Goal: Contribute content: Add original content to the website for others to see

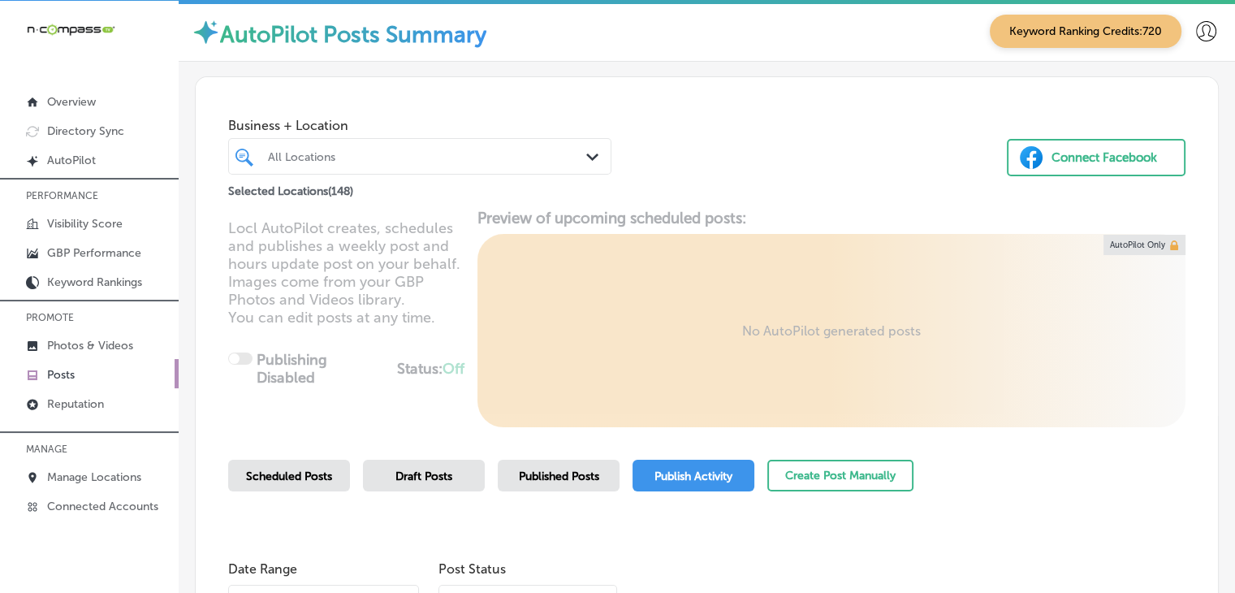
scroll to position [162, 0]
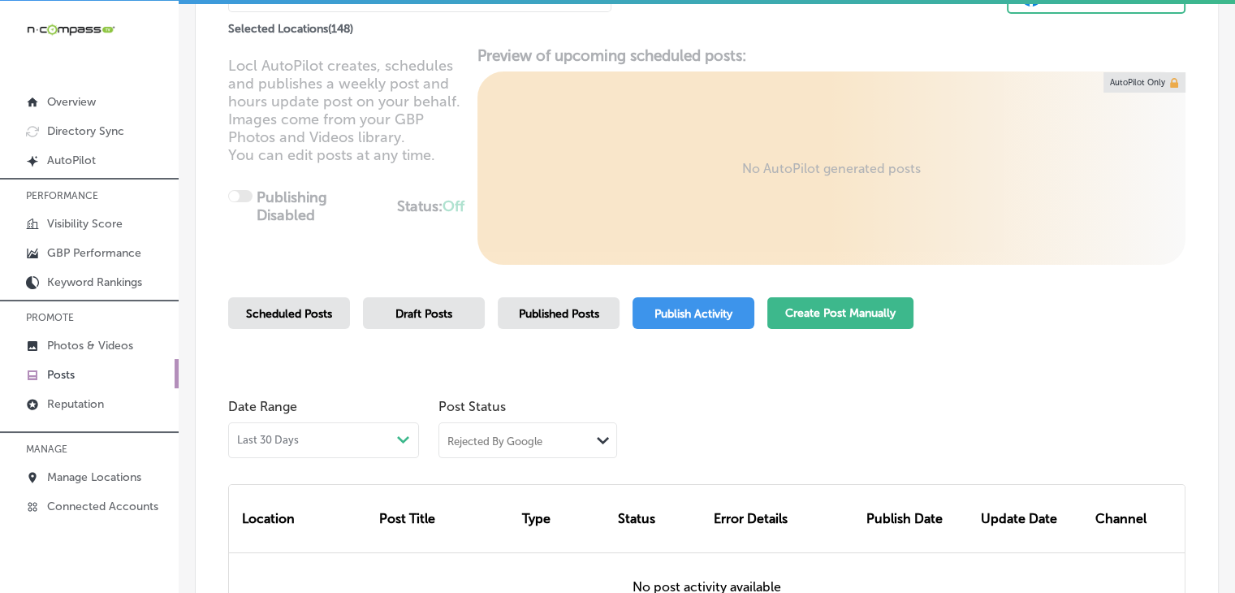
click at [793, 304] on button "Create Post Manually" at bounding box center [841, 313] width 146 height 32
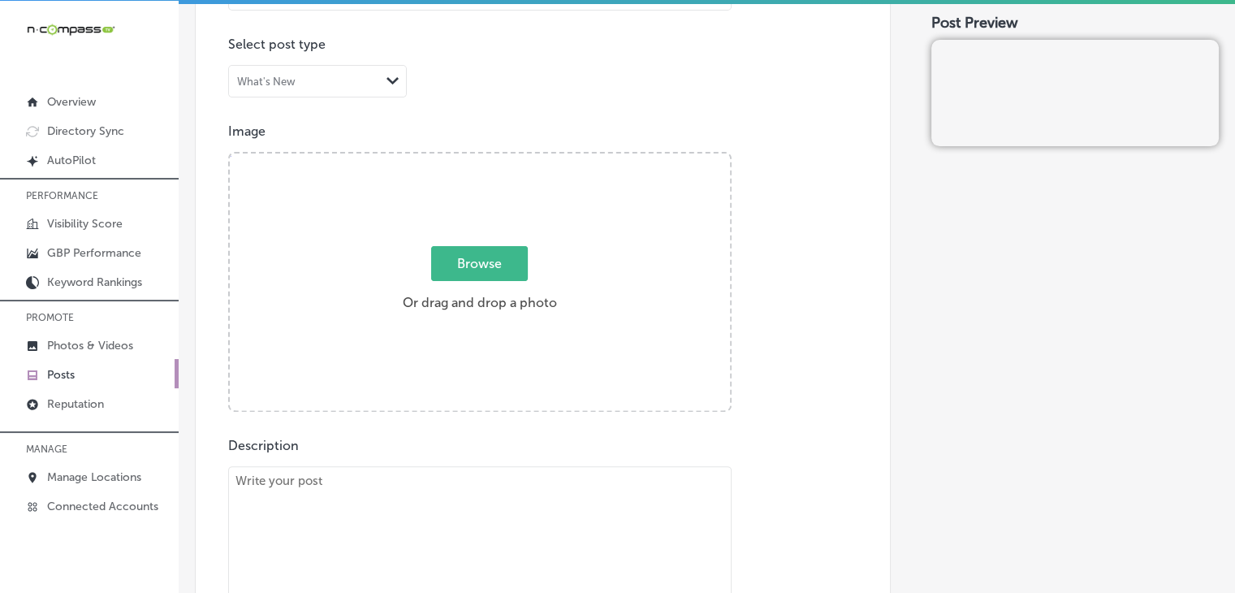
scroll to position [325, 0]
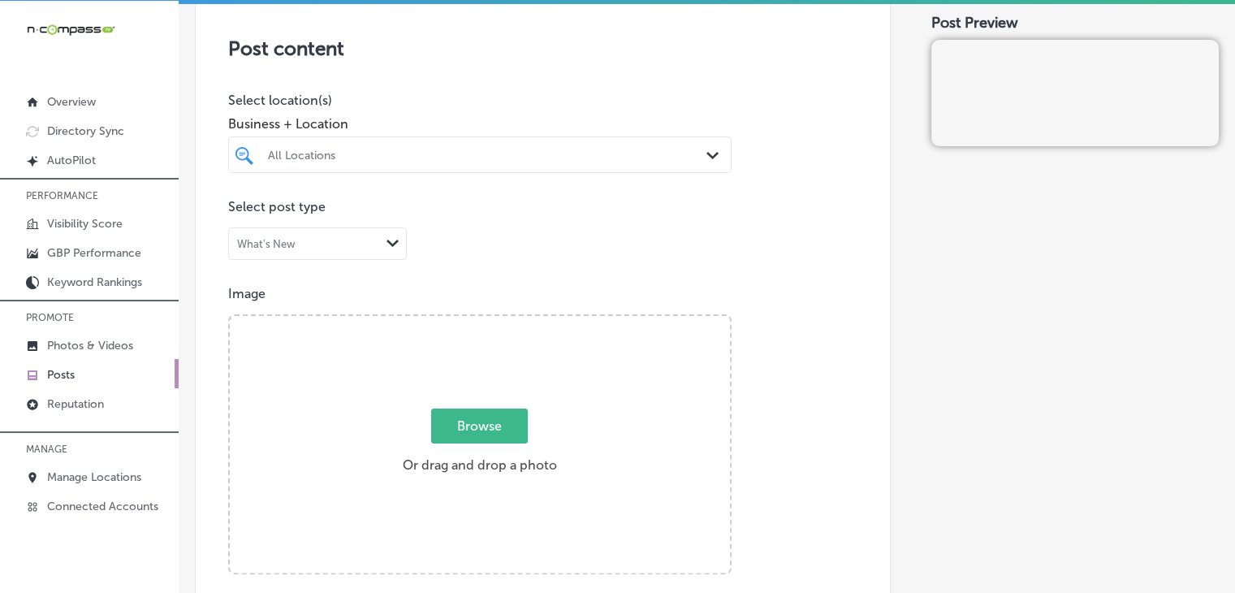
click at [396, 155] on div "All Locations" at bounding box center [488, 155] width 440 height 14
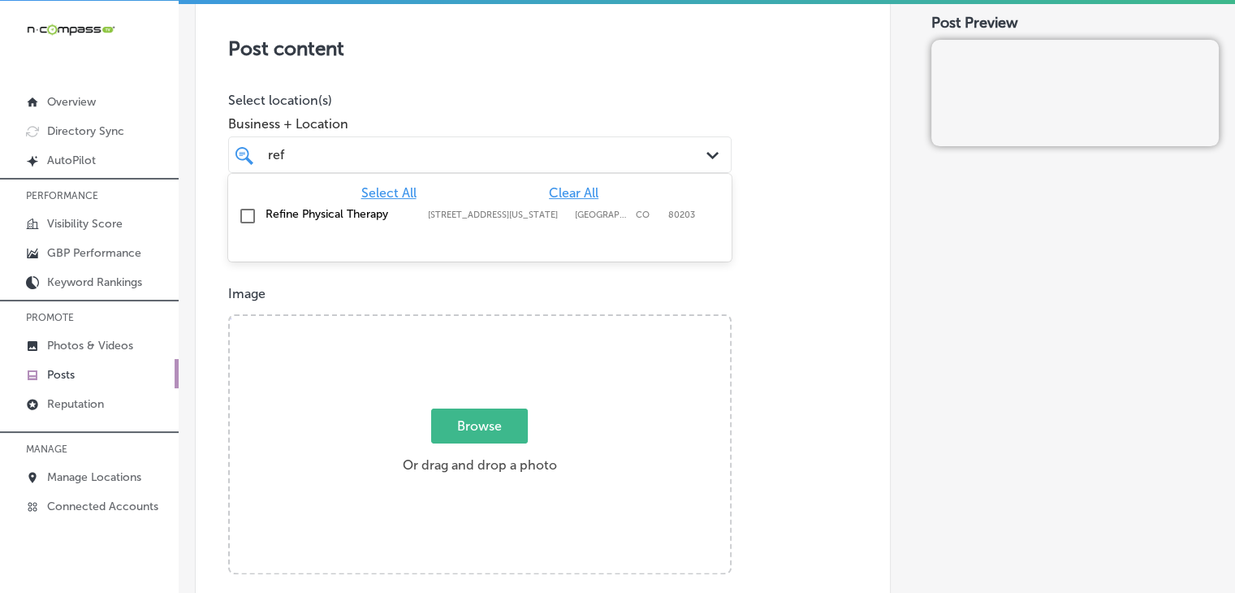
click at [482, 210] on label "[STREET_ADDRESS][US_STATE]" at bounding box center [497, 215] width 139 height 11
click at [507, 144] on div "ref ref" at bounding box center [458, 155] width 384 height 22
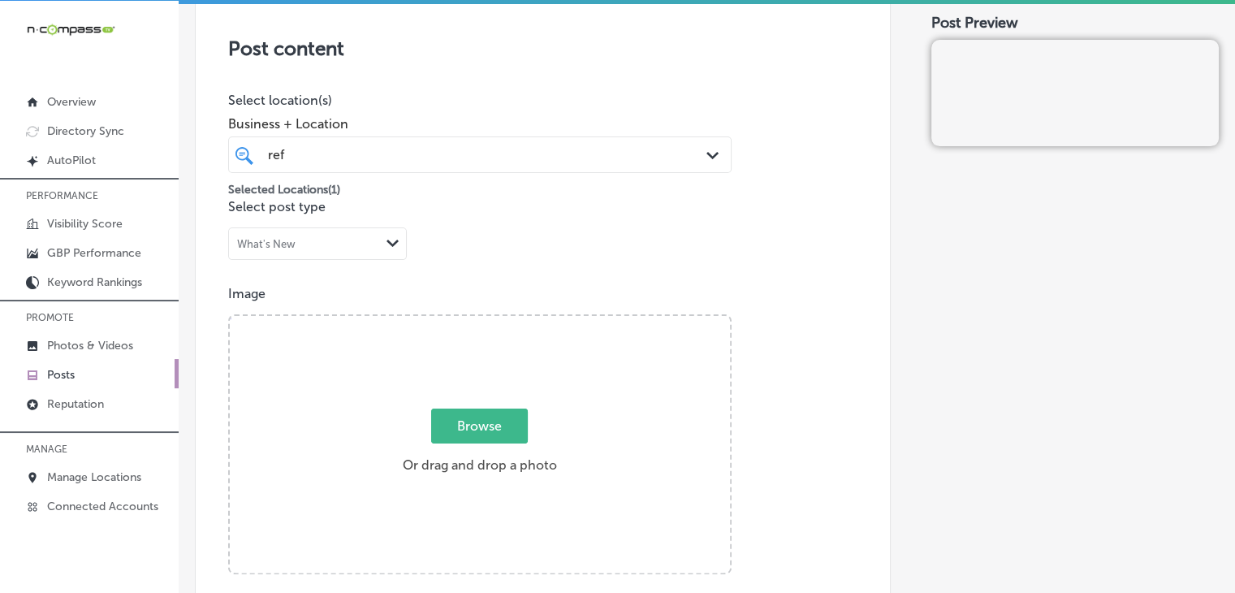
type input "ref"
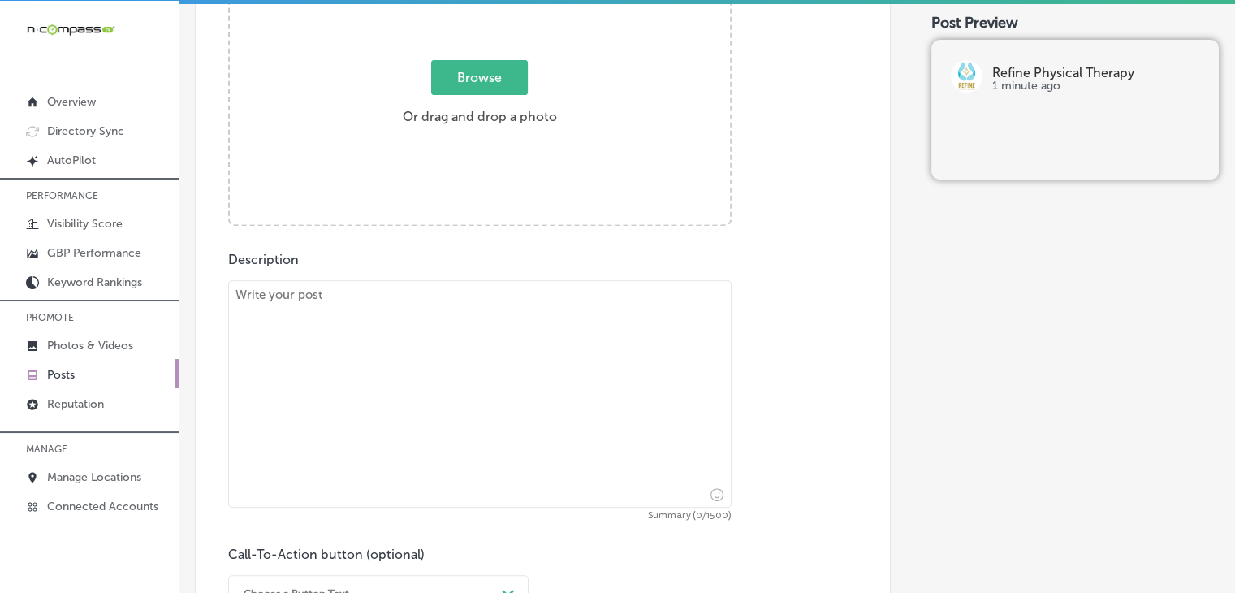
scroll to position [975, 0]
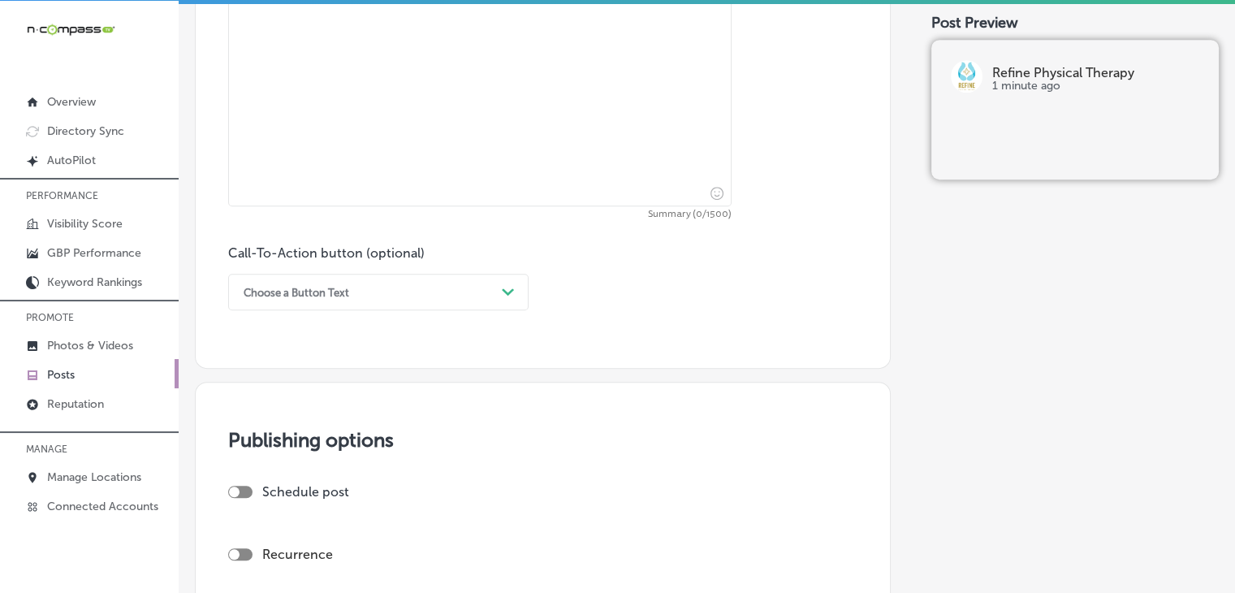
click at [424, 245] on div "Call-To-Action button (optional) Choose a Button Text Path Created with Sketch." at bounding box center [378, 277] width 301 height 65
click at [448, 205] on textarea at bounding box center [480, 92] width 504 height 227
paste textarea "Living with [MEDICAL_DATA] can be debilitating, but Refine Physical Therapy is …"
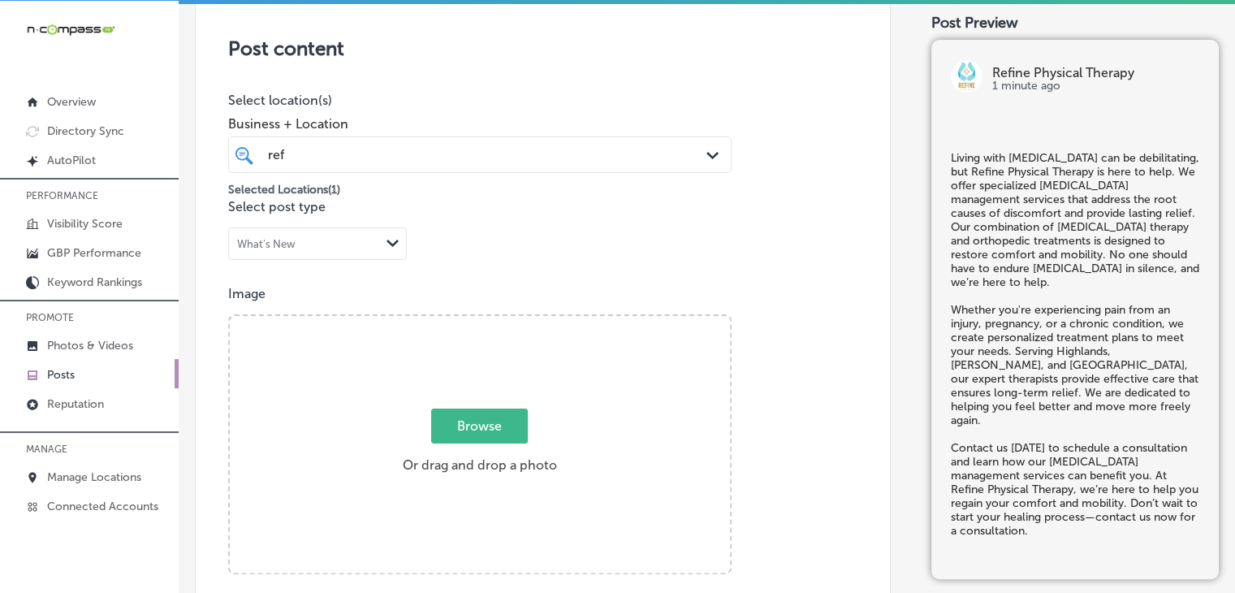
type textarea "Living with [MEDICAL_DATA] can be debilitating, but Refine Physical Therapy is …"
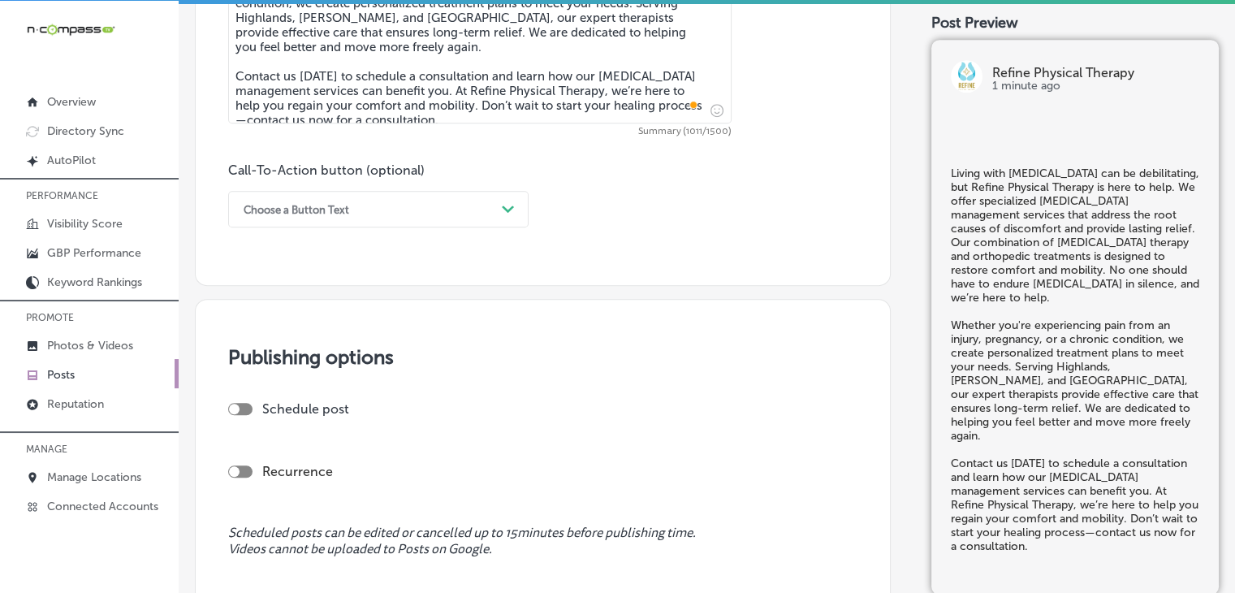
scroll to position [1093, 0]
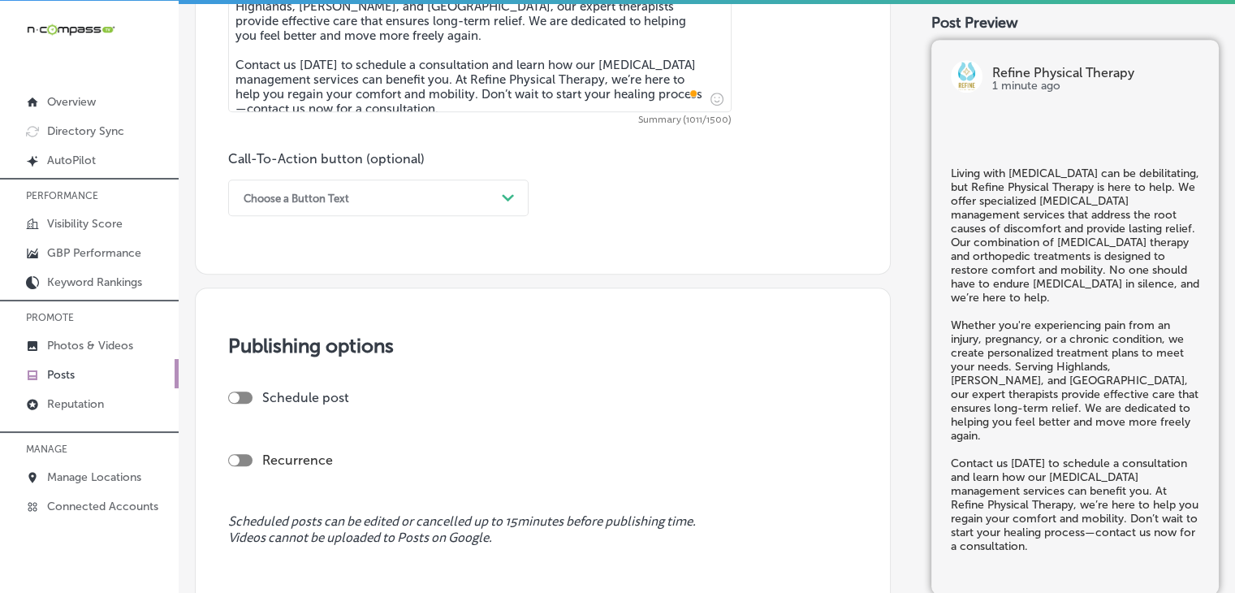
click at [360, 204] on div "Choose a Button Text" at bounding box center [366, 197] width 260 height 25
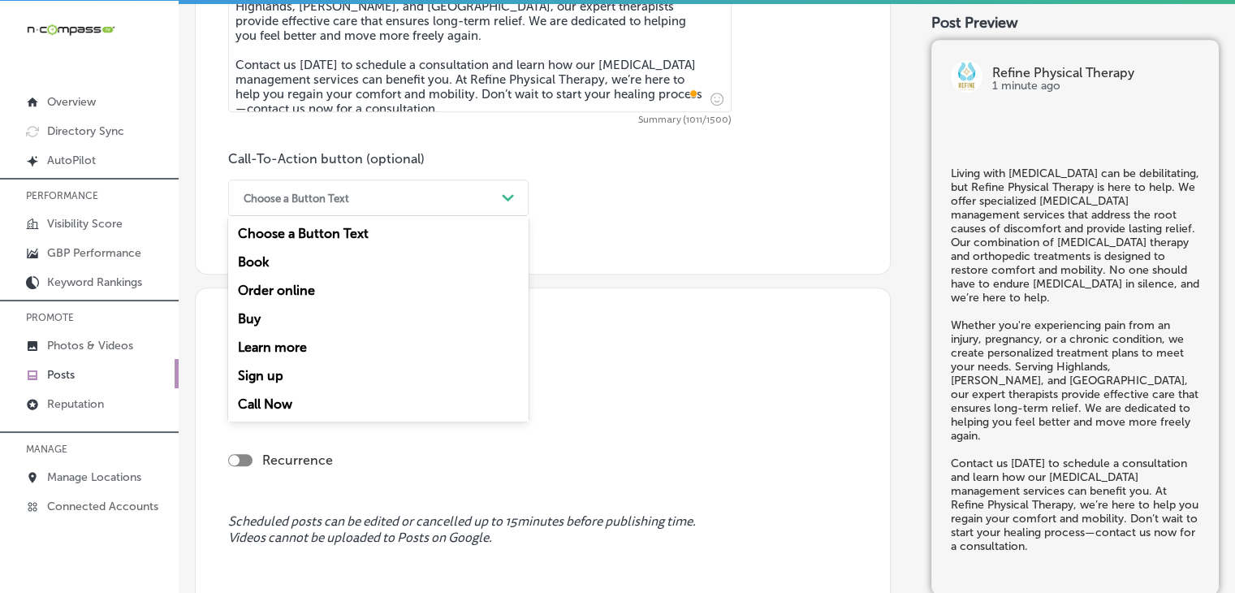
click at [307, 404] on div "Call Now" at bounding box center [378, 404] width 301 height 28
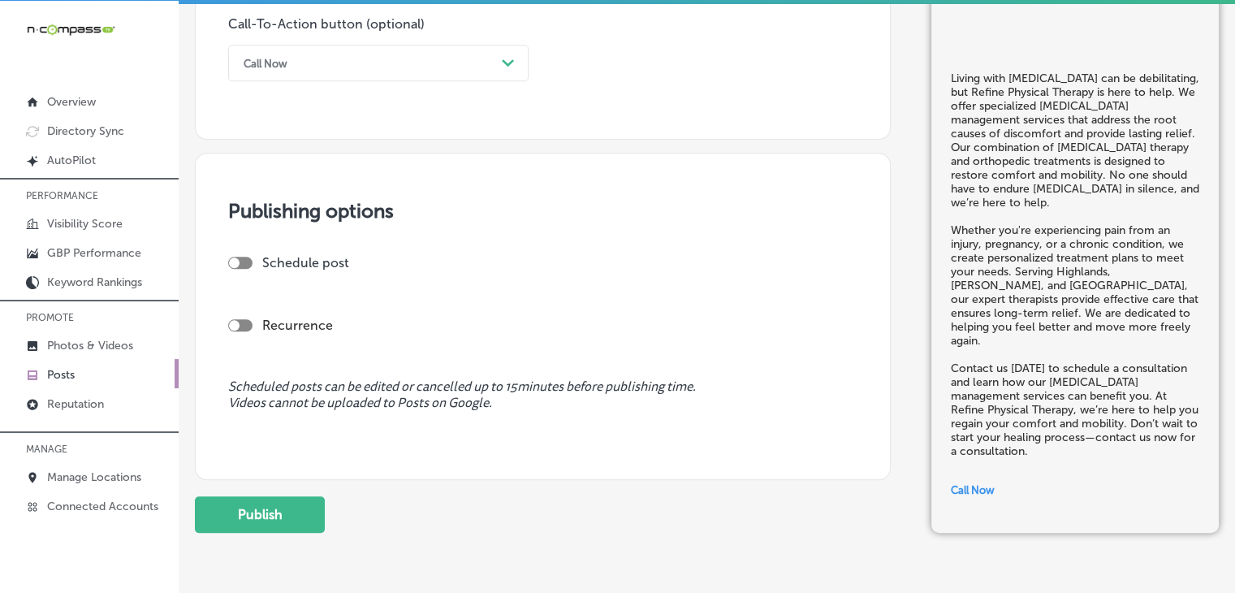
scroll to position [1256, 0]
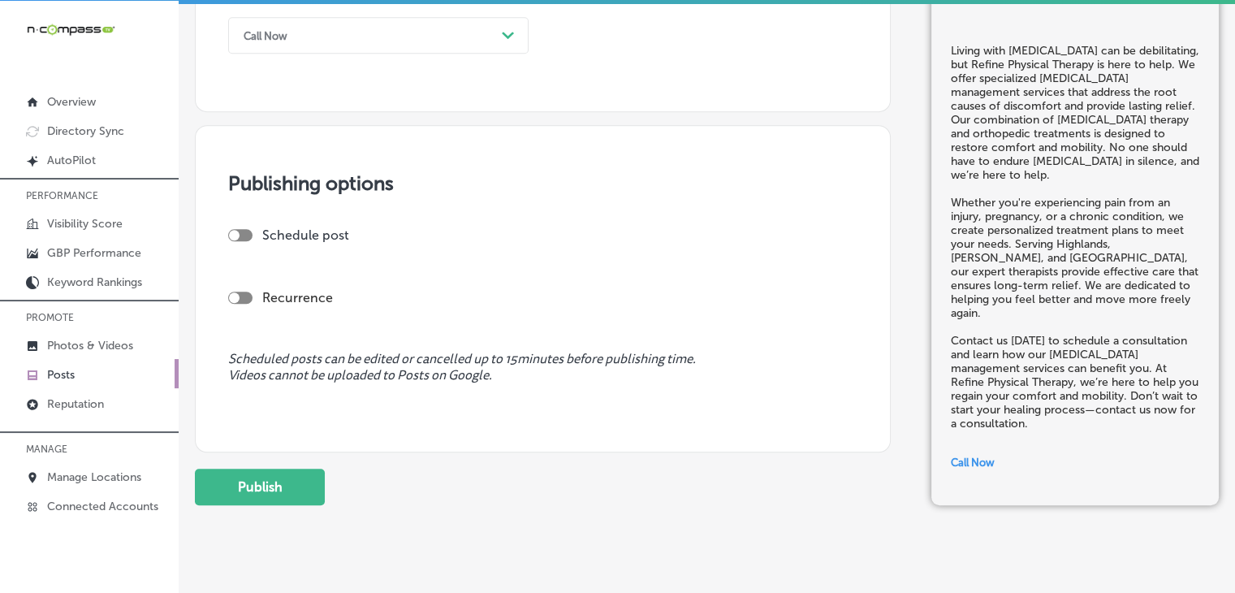
click at [243, 256] on div "Recurrence" at bounding box center [543, 285] width 630 height 58
click at [244, 237] on div at bounding box center [240, 235] width 24 height 12
checkbox input "true"
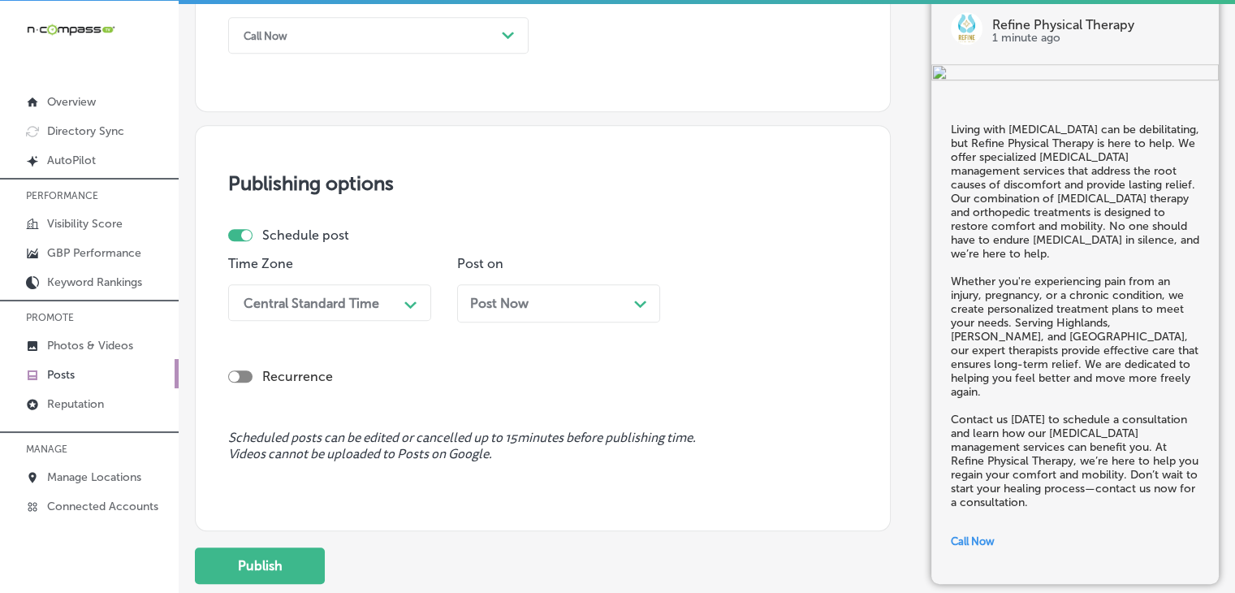
click at [539, 281] on div "Post on Post Now Path Created with Sketch." at bounding box center [558, 295] width 203 height 79
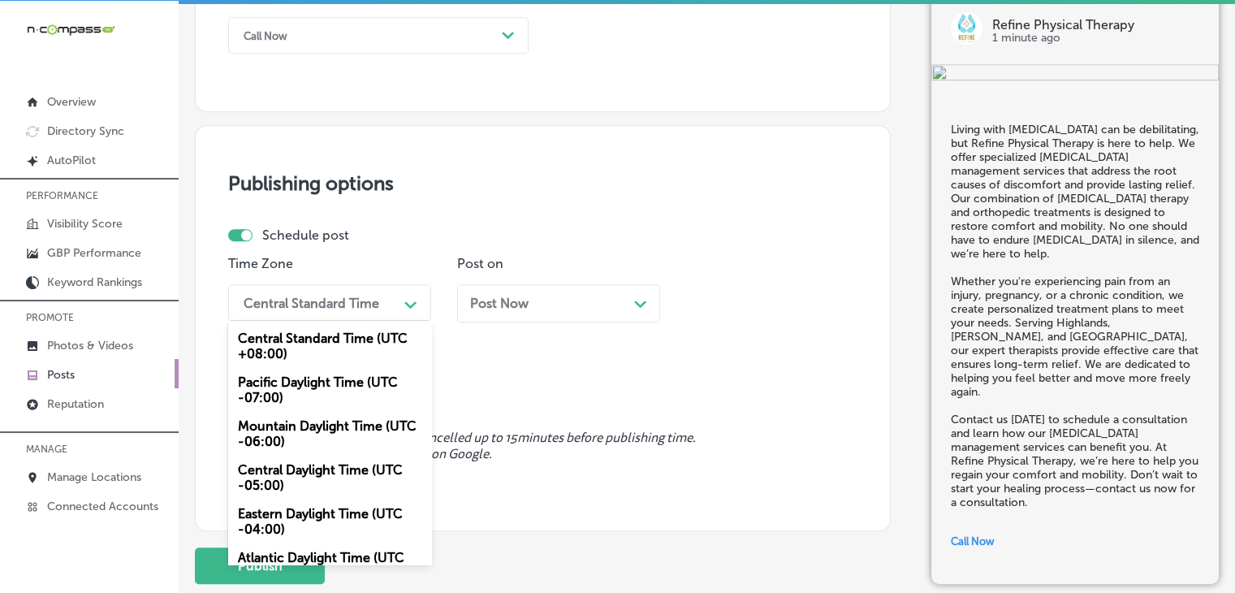
click at [367, 297] on div "Central Standard Time" at bounding box center [312, 302] width 136 height 15
click at [322, 415] on div "Mountain Daylight Time (UTC -06:00)" at bounding box center [329, 434] width 203 height 44
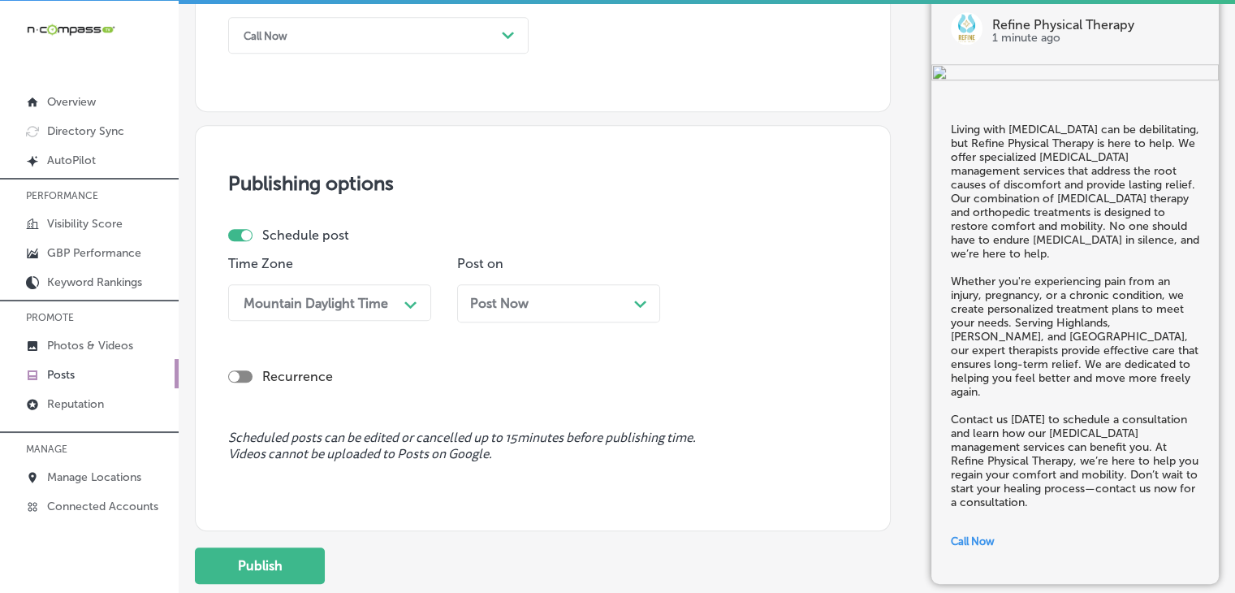
click at [617, 279] on div "Post on Post Now Path Created with Sketch." at bounding box center [558, 295] width 203 height 79
click at [586, 316] on div "Post Now Path Created with Sketch." at bounding box center [558, 303] width 203 height 38
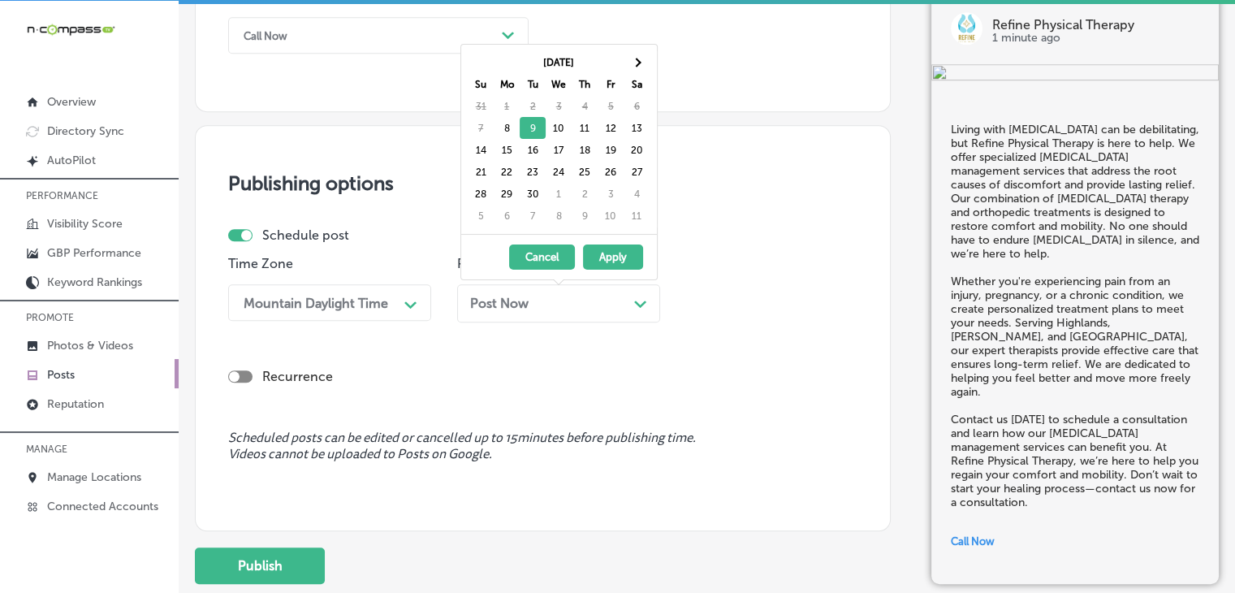
click at [528, 249] on button "Cancel" at bounding box center [542, 256] width 66 height 25
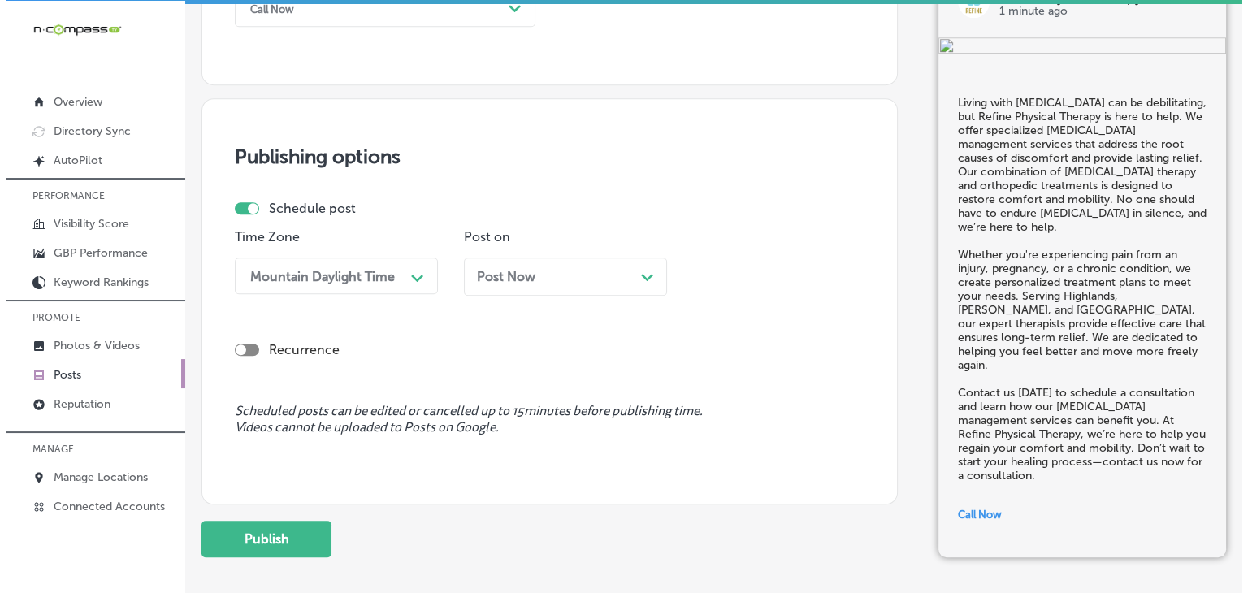
scroll to position [1300, 0]
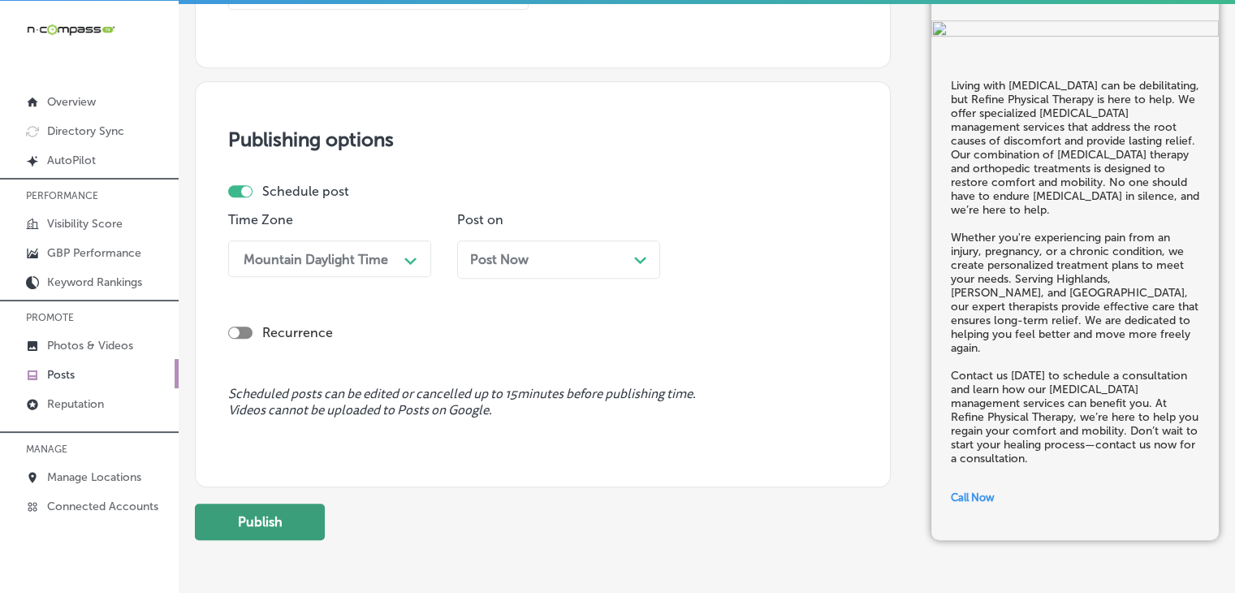
click at [286, 530] on button "Publish" at bounding box center [260, 522] width 130 height 37
